Goal: Task Accomplishment & Management: Manage account settings

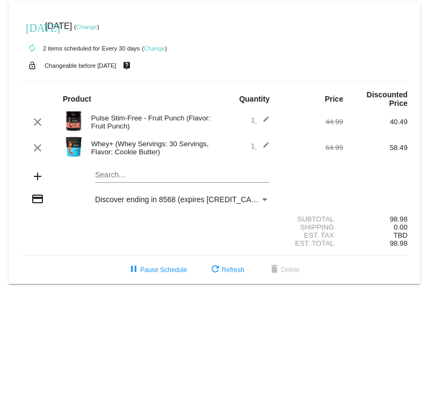
click at [97, 26] on link "Change" at bounding box center [86, 27] width 21 height 6
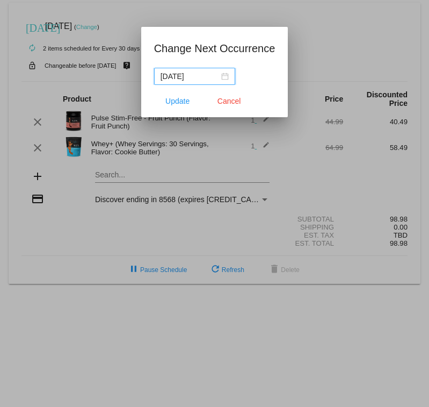
click at [217, 74] on div "[DATE]" at bounding box center [195, 76] width 68 height 12
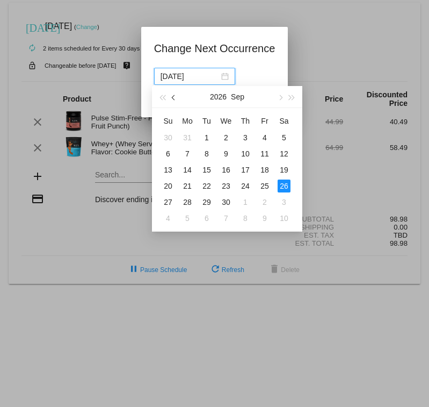
click at [173, 99] on button "button" at bounding box center [174, 96] width 12 height 21
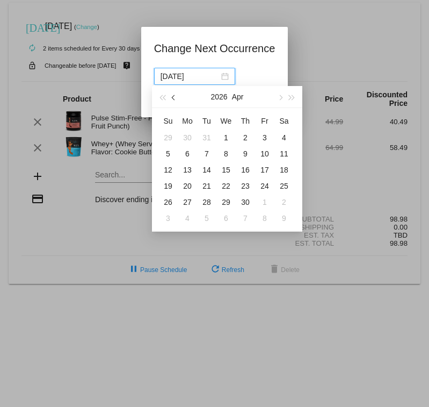
click at [173, 99] on button "button" at bounding box center [174, 96] width 12 height 21
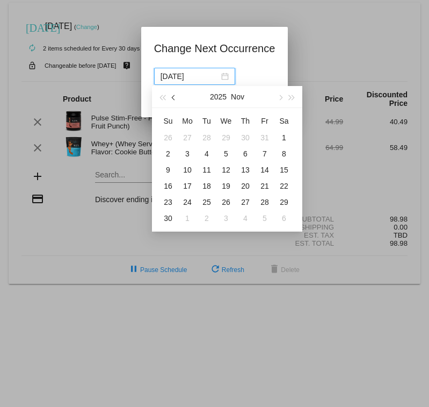
click at [173, 99] on button "button" at bounding box center [174, 96] width 12 height 21
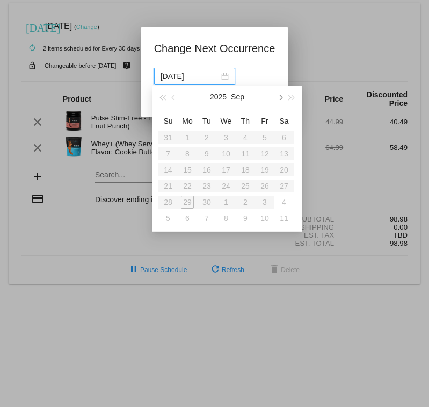
click at [278, 97] on span "button" at bounding box center [279, 97] width 5 height 5
click at [225, 152] on div "8" at bounding box center [226, 153] width 13 height 13
type input "[DATE]"
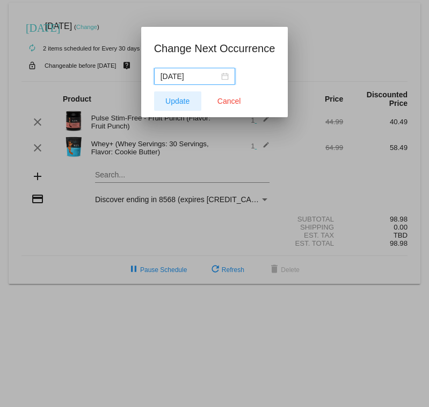
click at [178, 99] on span "Update" at bounding box center [177, 101] width 24 height 9
